Goal: Find contact information: Find contact information

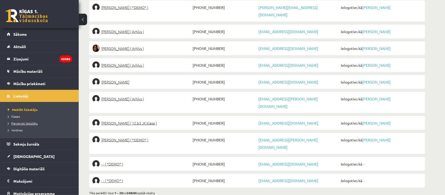
scroll to position [312, 0]
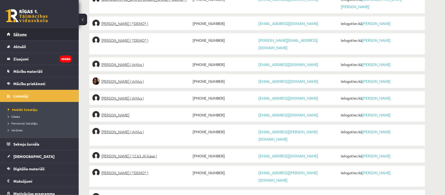
click at [22, 34] on span "Sākums" at bounding box center [19, 34] width 13 height 5
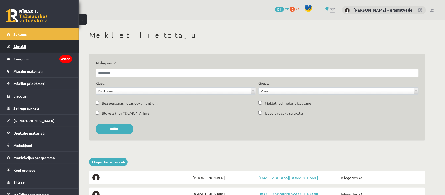
click at [16, 46] on span "Aktuāli" at bounding box center [19, 46] width 13 height 5
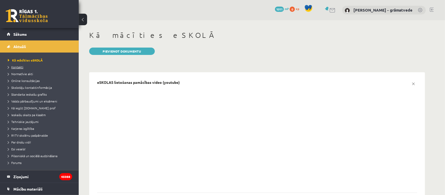
click at [13, 66] on span "Kontakti" at bounding box center [15, 67] width 15 height 4
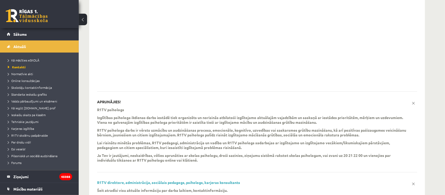
scroll to position [167, 0]
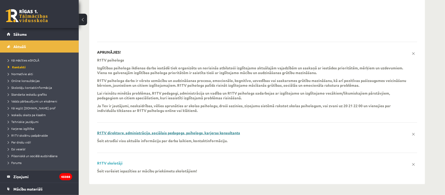
click at [164, 130] on link "R1TV direktore, administrācija, sociālais pedagogs, psihologs, karjeras konsult…" at bounding box center [168, 132] width 143 height 5
